Goal: Task Accomplishment & Management: Use online tool/utility

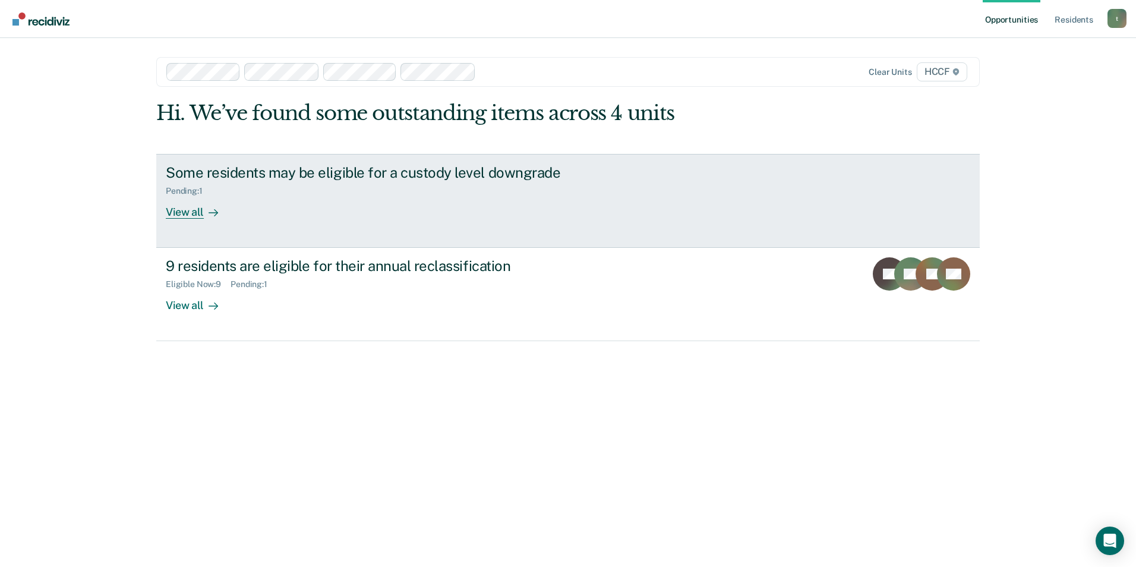
click at [188, 215] on div "View all" at bounding box center [199, 207] width 67 height 23
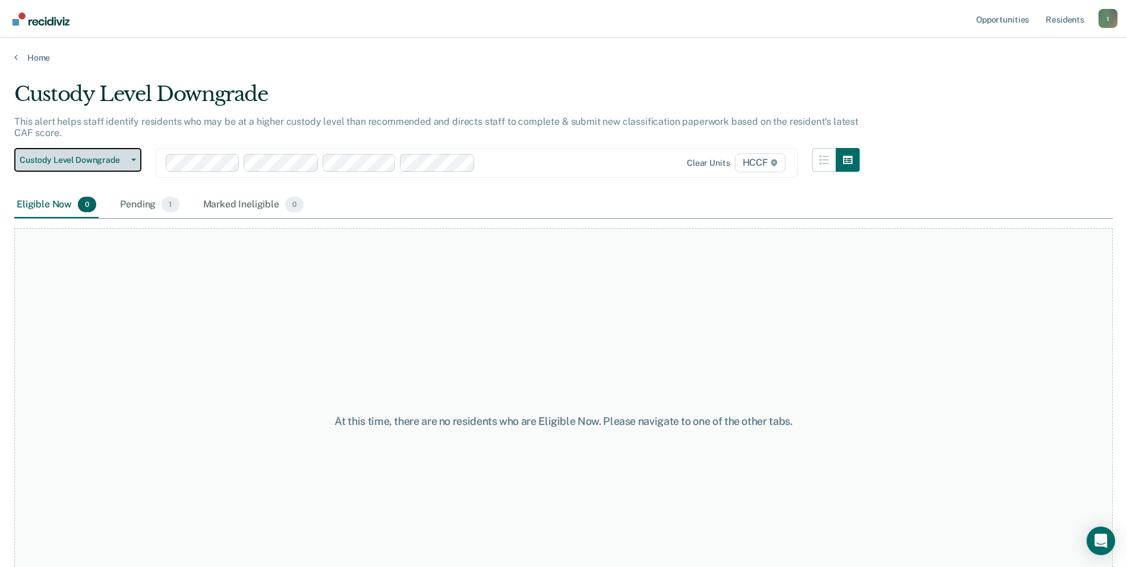
click at [97, 160] on span "Custody Level Downgrade" at bounding box center [73, 160] width 107 height 10
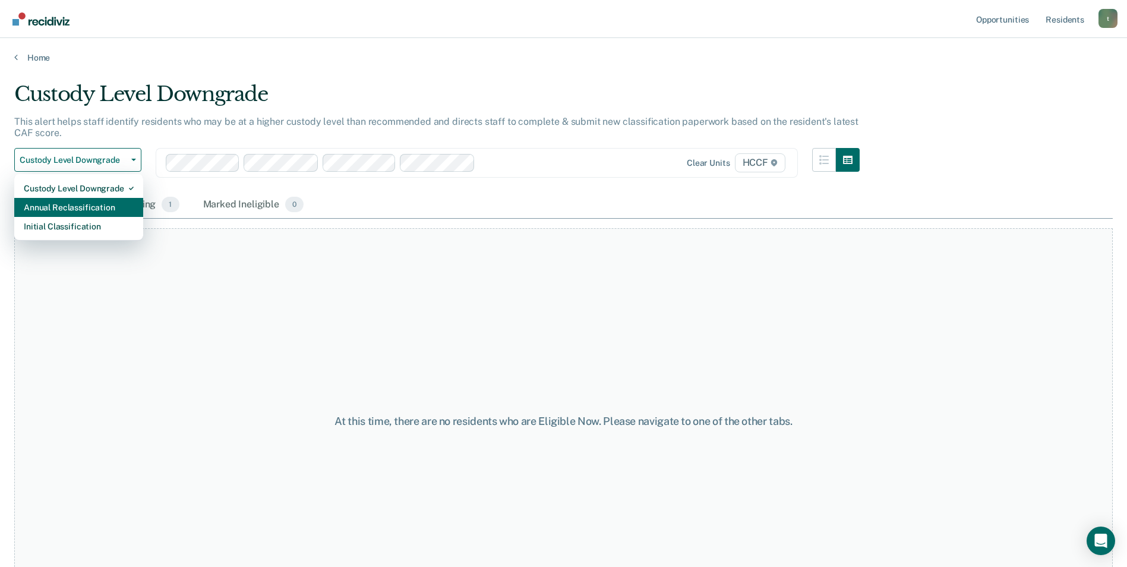
click at [87, 210] on div "Annual Reclassification" at bounding box center [79, 207] width 110 height 19
